Goal: Transaction & Acquisition: Purchase product/service

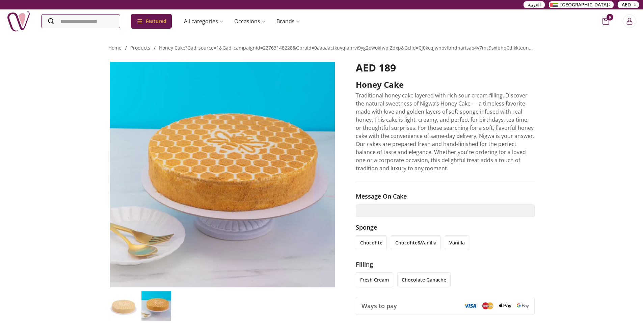
click at [12, 25] on img at bounding box center [19, 21] width 24 height 24
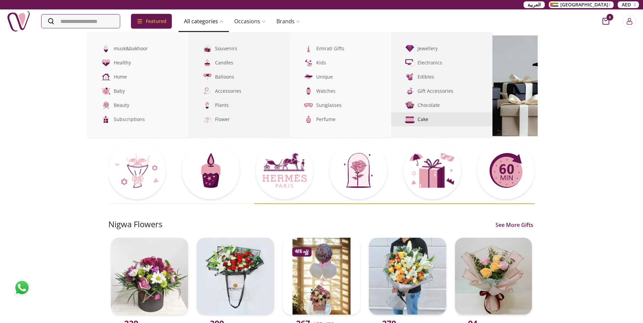
click at [421, 118] on link "Cake" at bounding box center [441, 119] width 101 height 14
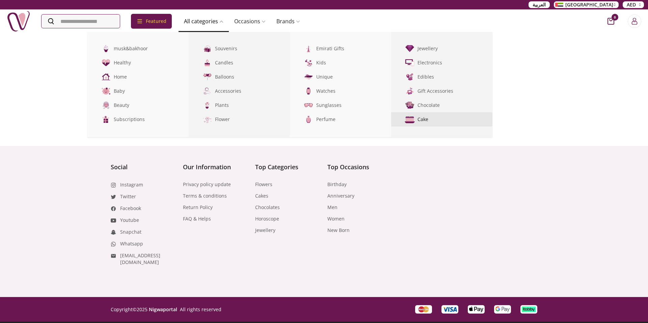
click at [421, 118] on link "Cake" at bounding box center [441, 119] width 101 height 14
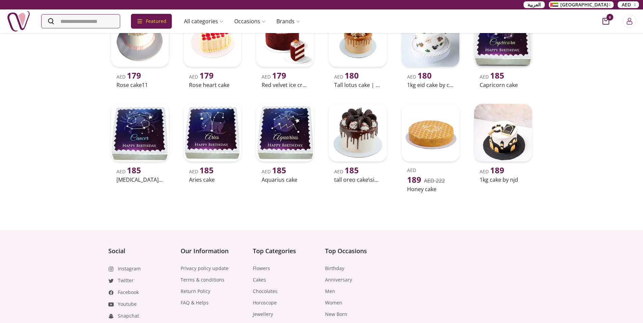
scroll to position [3087, 0]
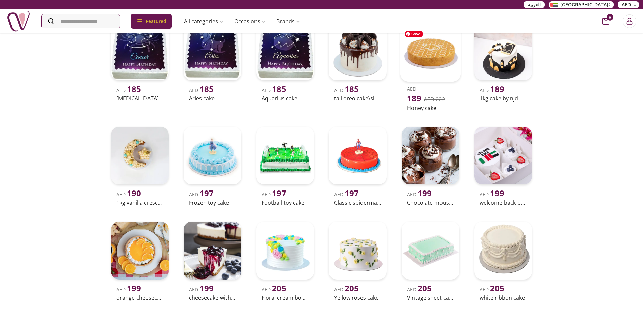
click at [408, 66] on img at bounding box center [430, 51] width 61 height 61
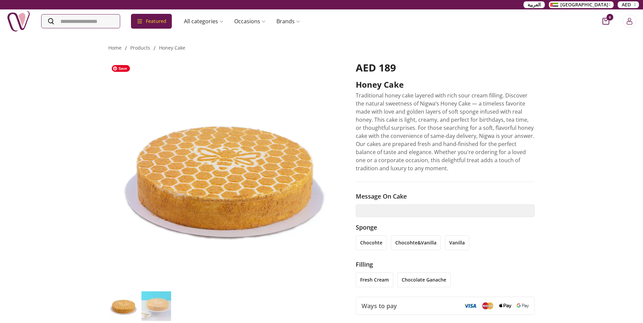
click at [217, 177] on img at bounding box center [222, 175] width 228 height 226
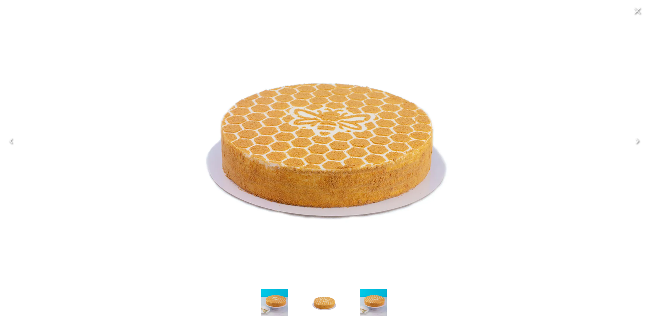
click at [363, 300] on img "button" at bounding box center [373, 302] width 27 height 27
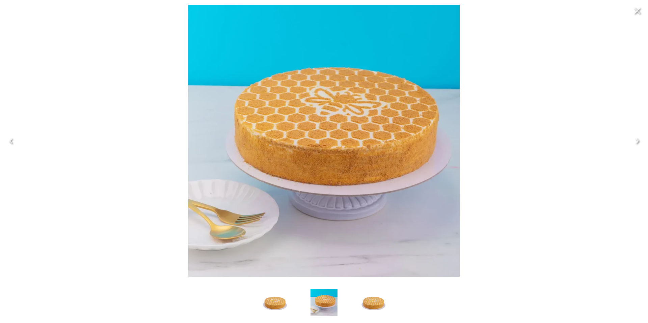
click at [640, 14] on icon "Close" at bounding box center [637, 10] width 11 height 11
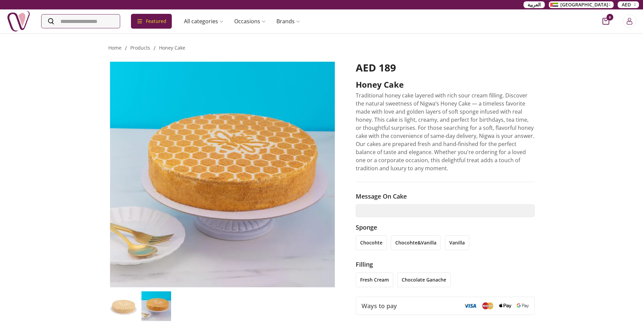
scroll to position [368, 0]
